Goal: Task Accomplishment & Management: Use online tool/utility

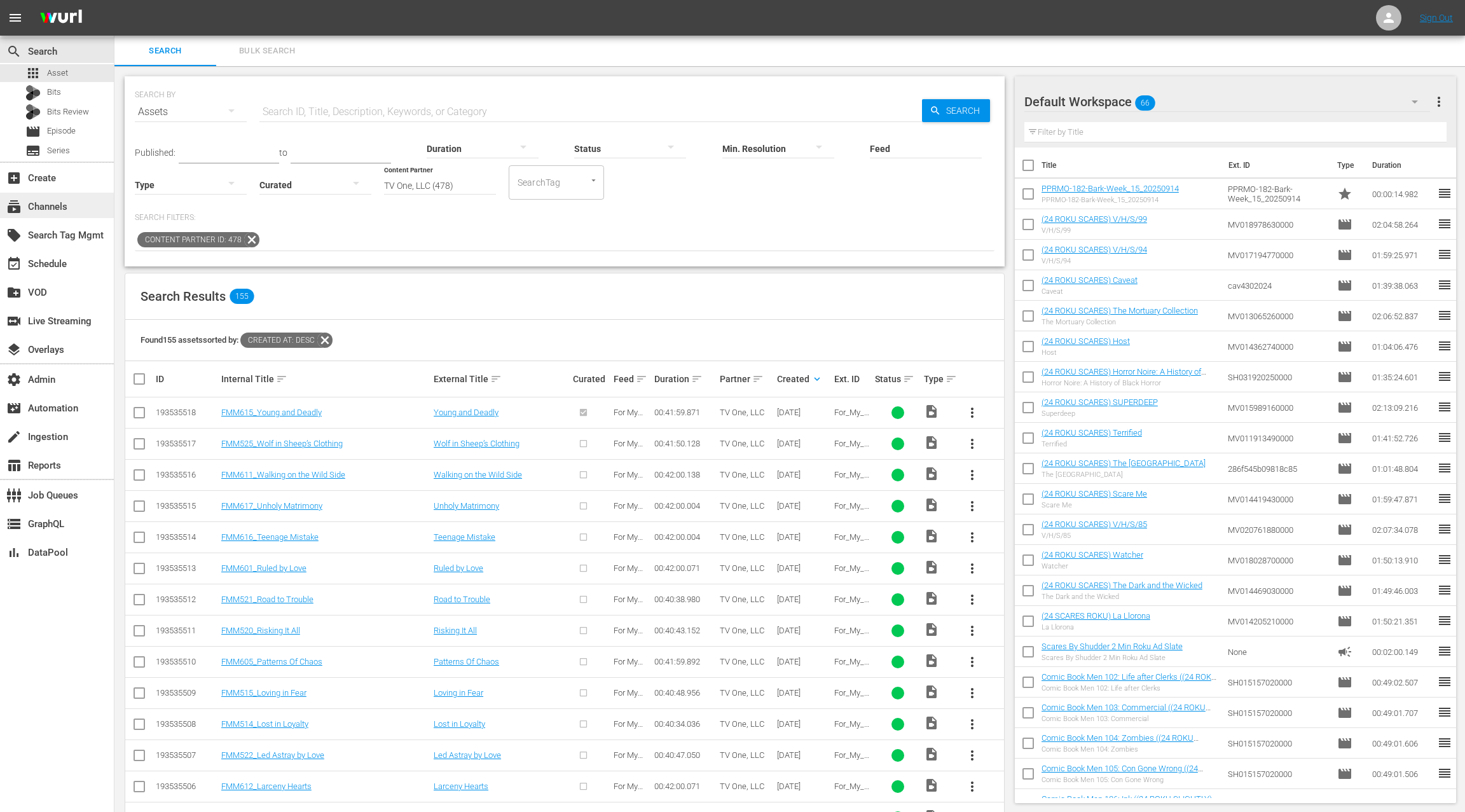
click at [63, 207] on div "subscriptions Channels" at bounding box center [36, 204] width 71 height 12
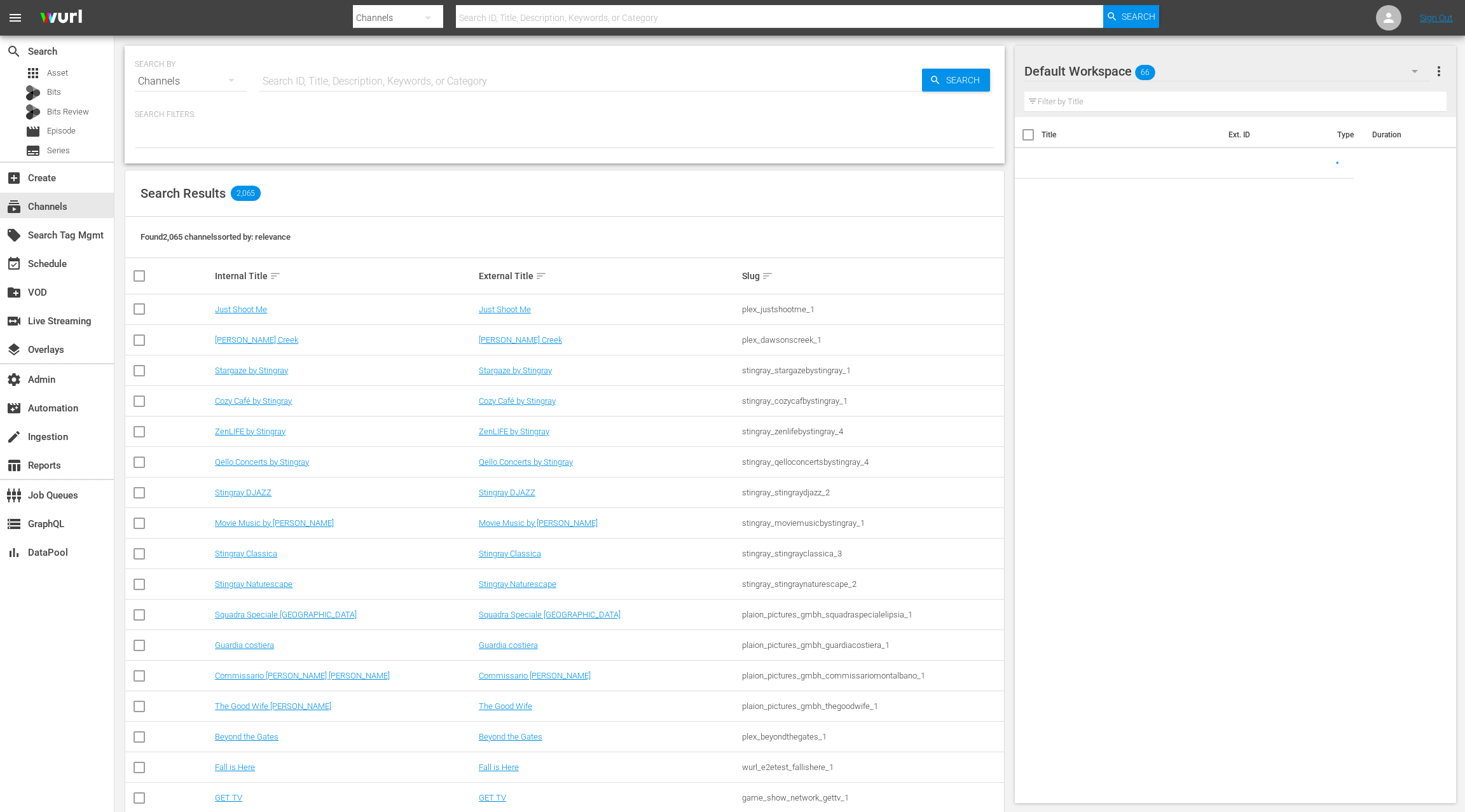
click at [296, 82] on input "text" at bounding box center [590, 82] width 663 height 31
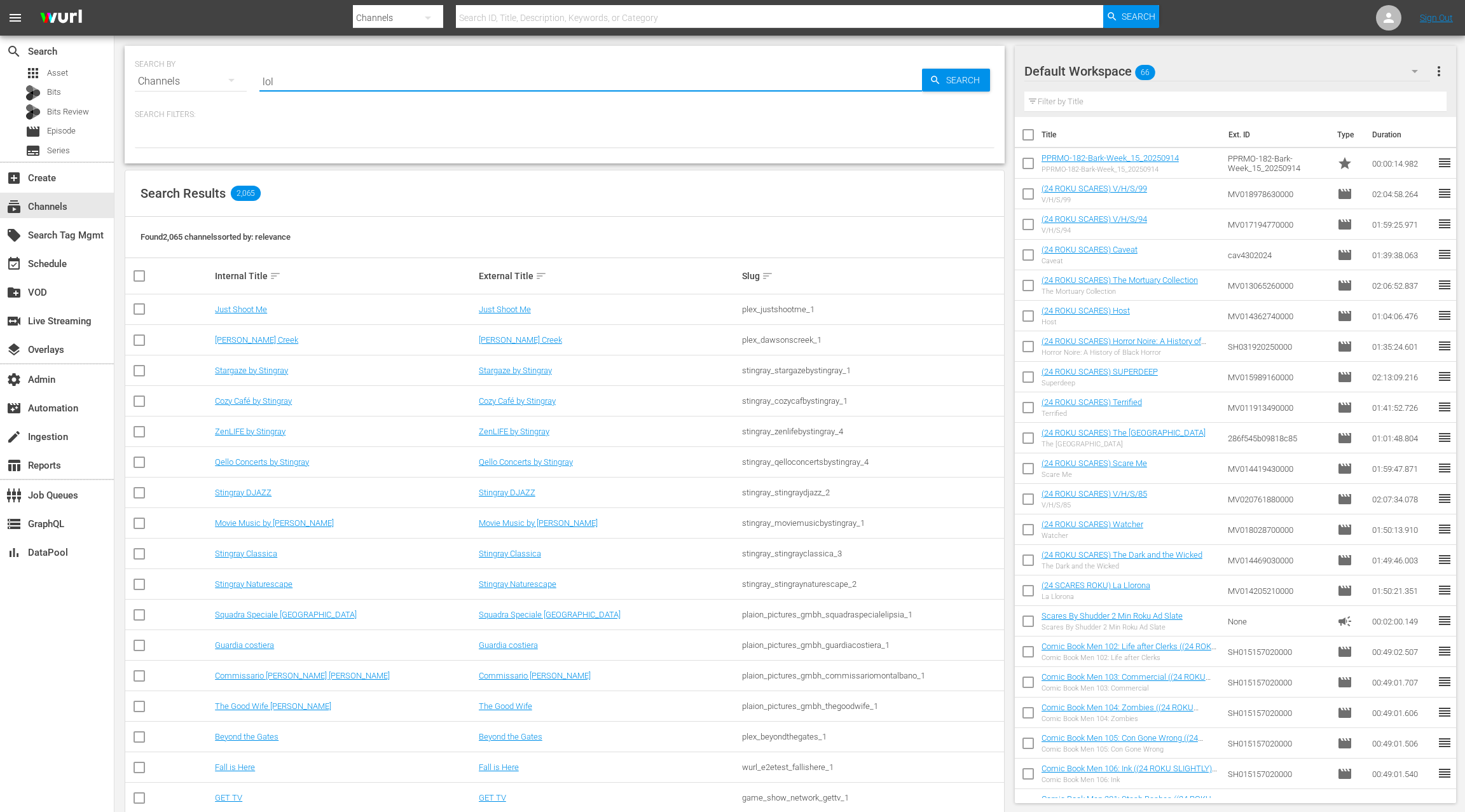
type input "LOL"
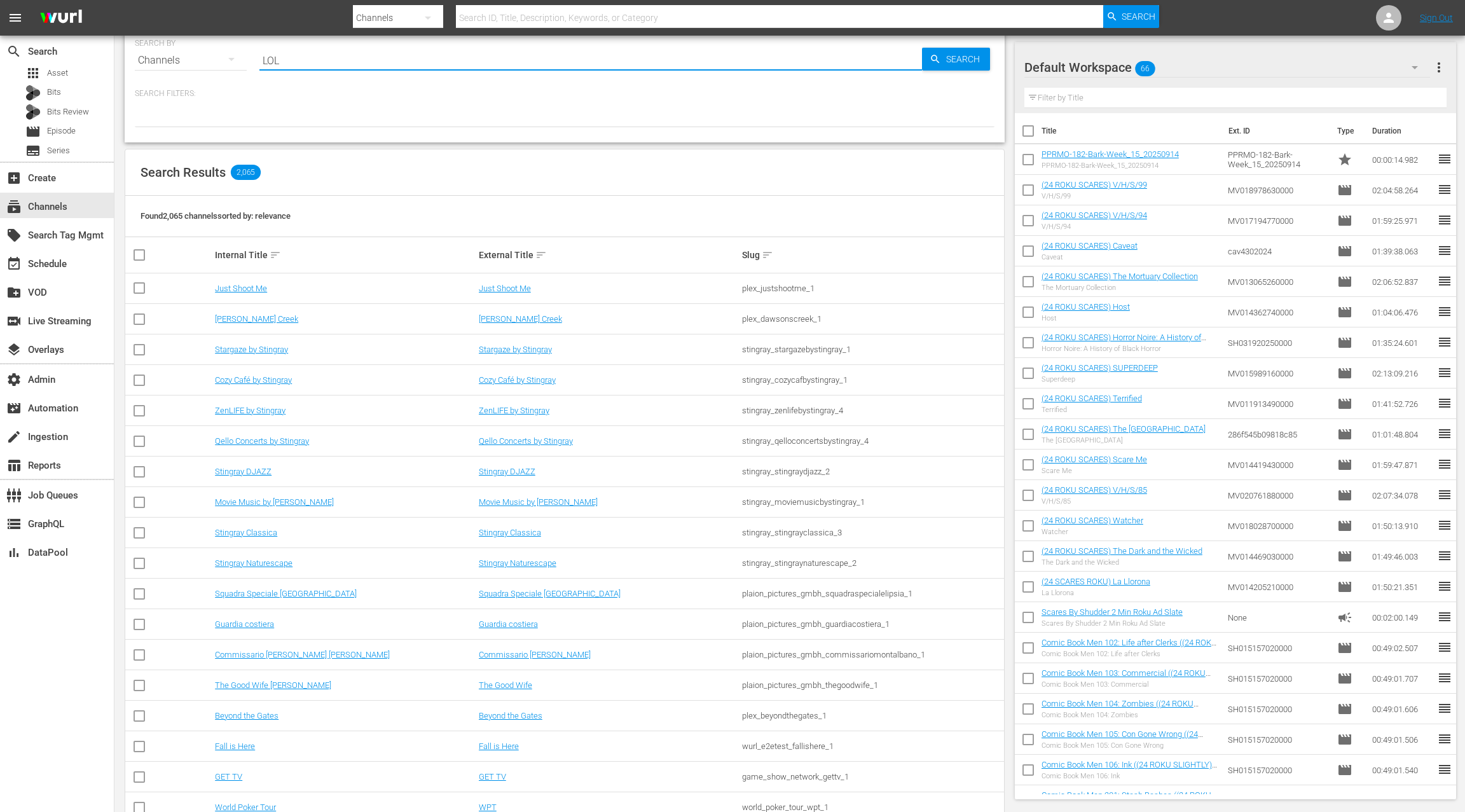
scroll to position [20, 0]
type input "LOL"
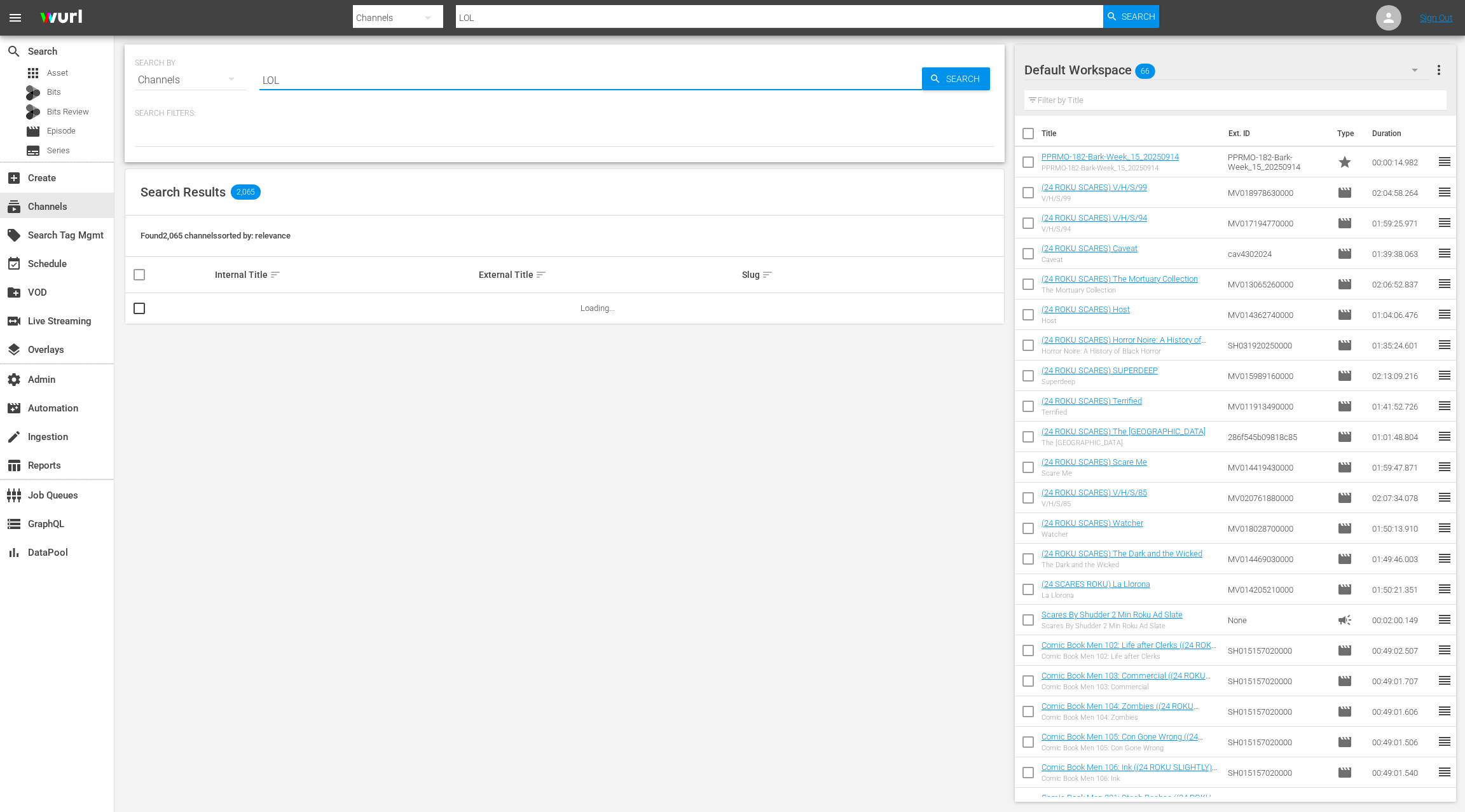
scroll to position [0, 0]
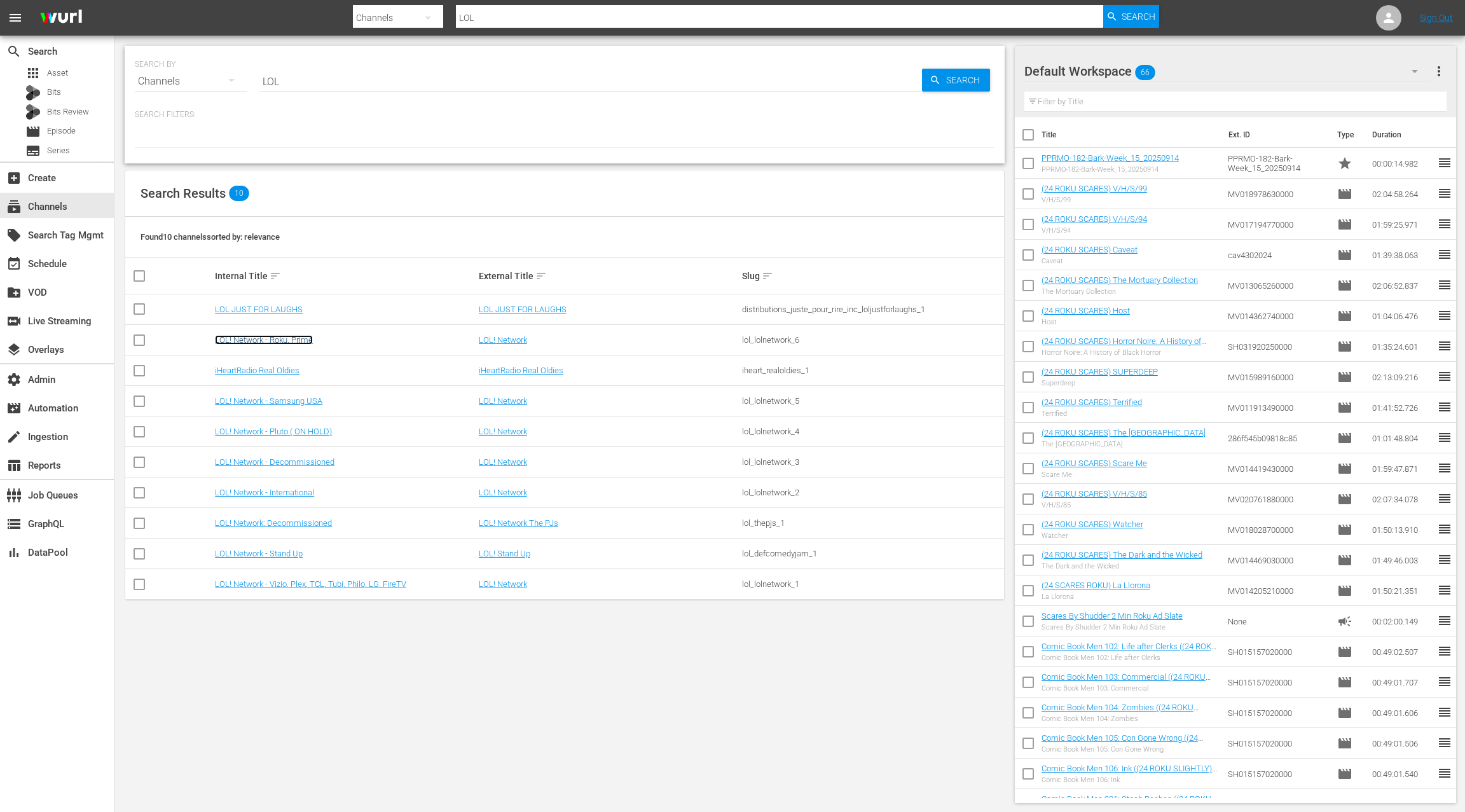
click at [295, 342] on link "LOL! Network - Roku, Prime" at bounding box center [264, 340] width 98 height 10
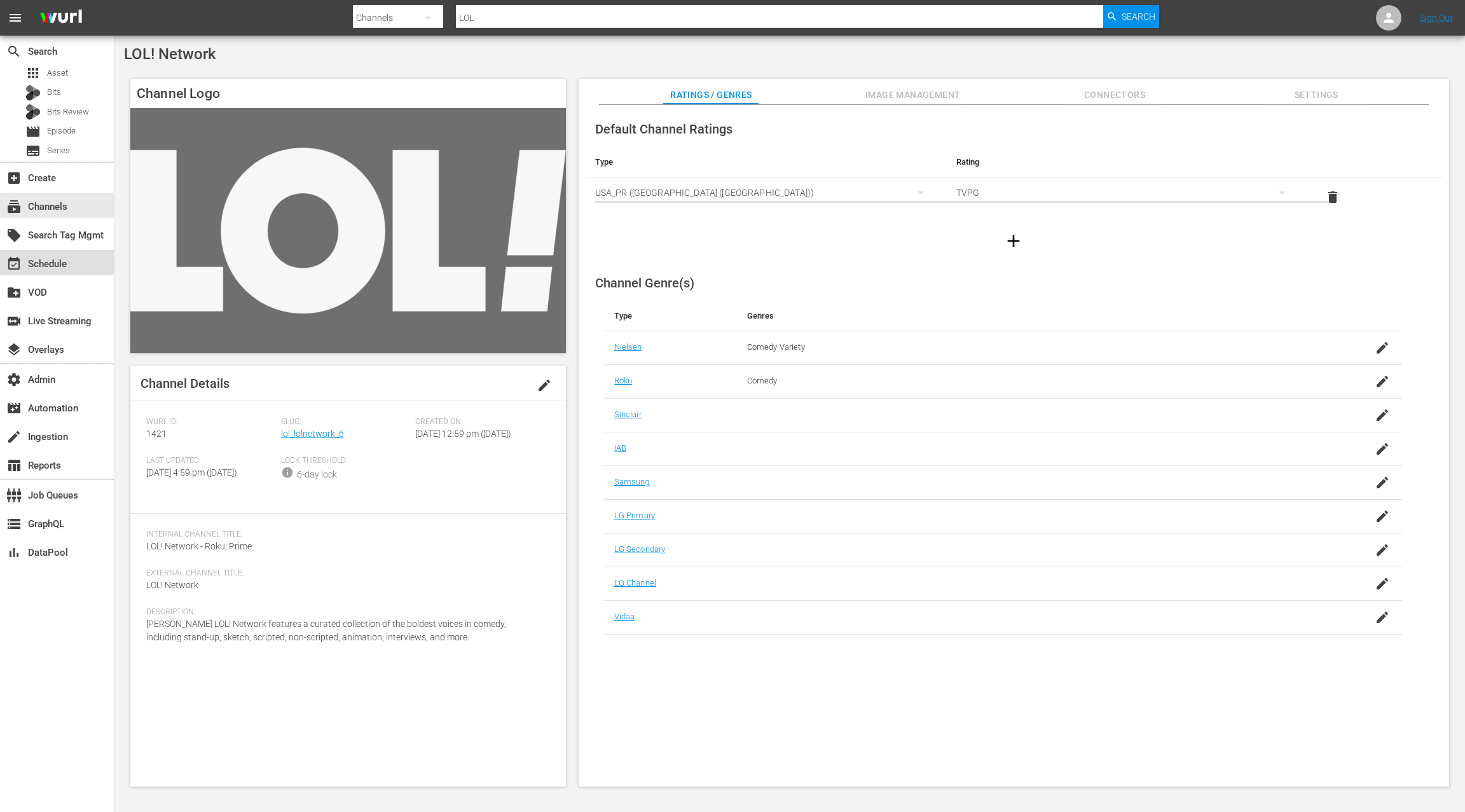
click at [76, 260] on div "event_available Schedule" at bounding box center [57, 262] width 114 height 25
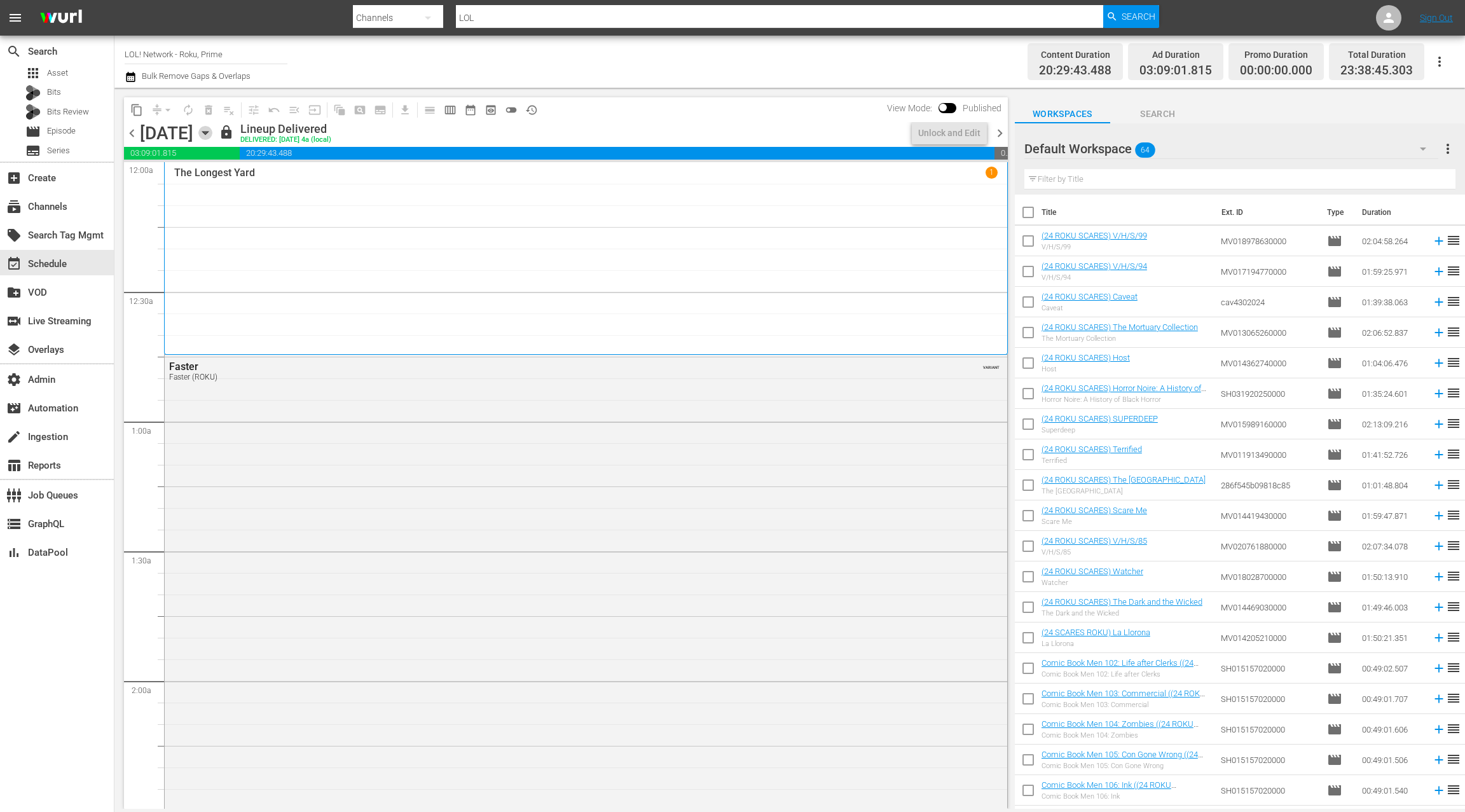
click at [212, 134] on icon "button" at bounding box center [205, 133] width 14 height 14
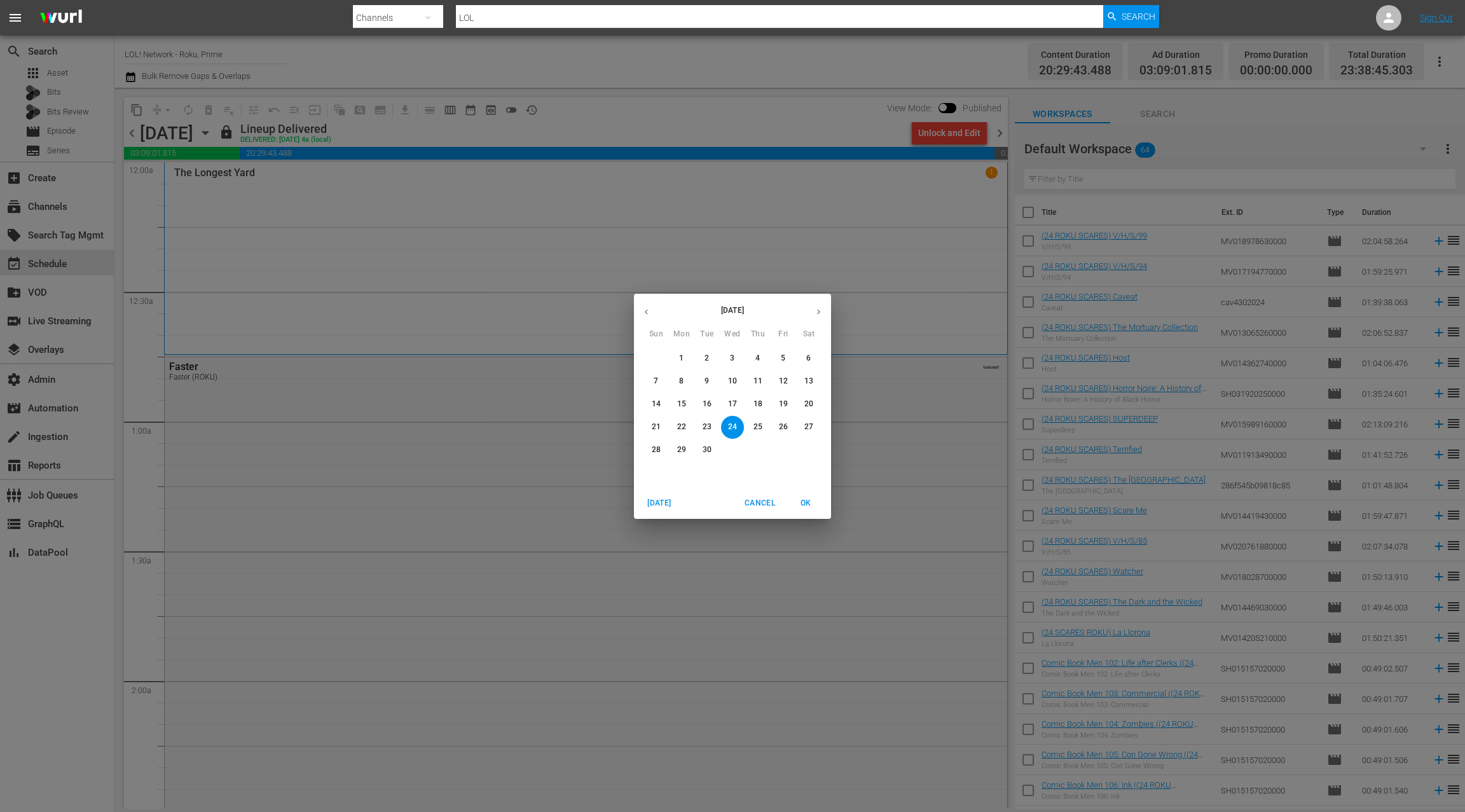
click at [760, 401] on p "18" at bounding box center [757, 404] width 9 height 11
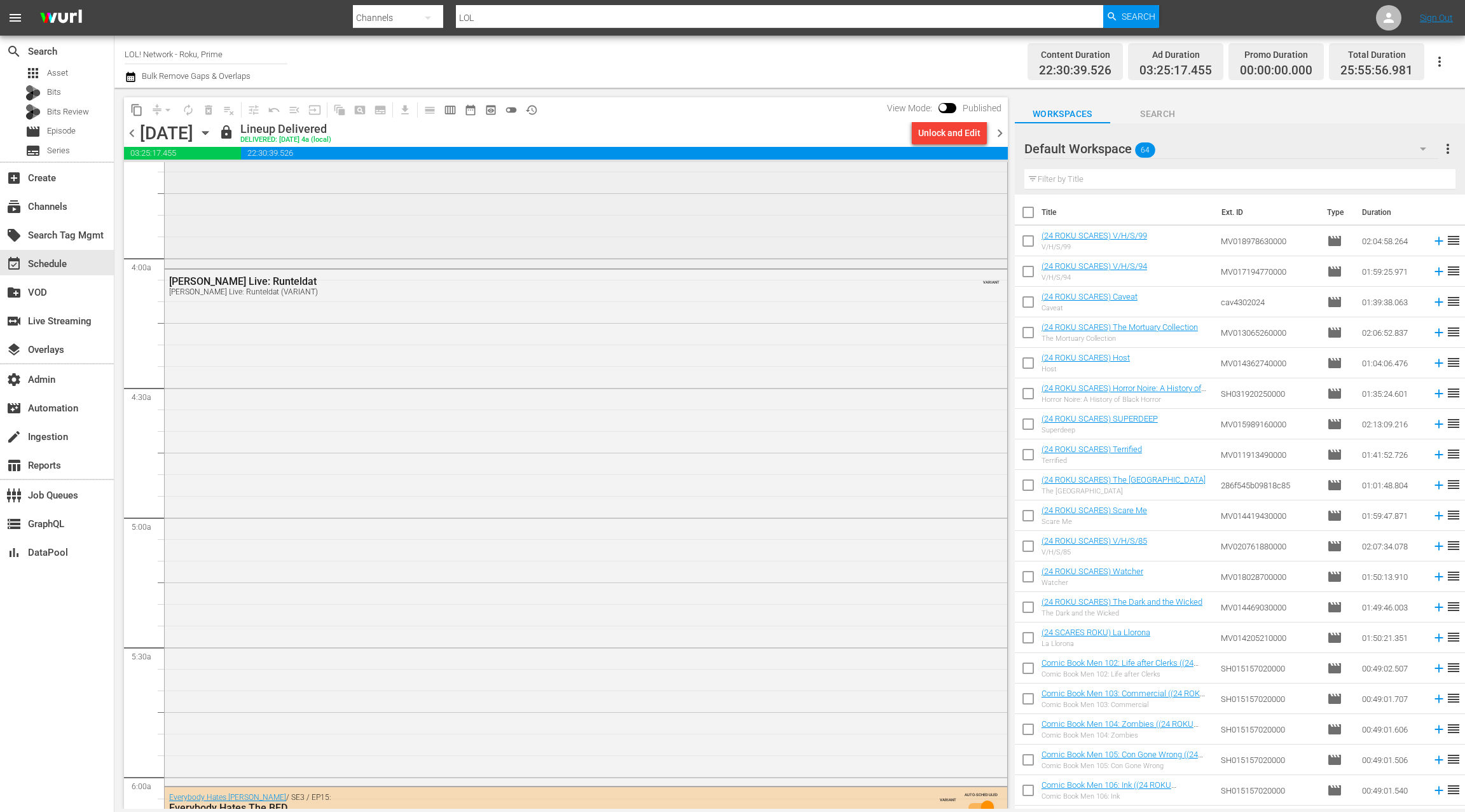
scroll to position [919, 0]
